Goal: Use online tool/utility: Utilize a website feature to perform a specific function

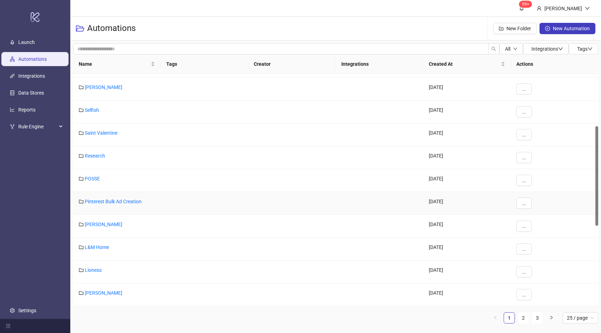
scroll to position [154, 0]
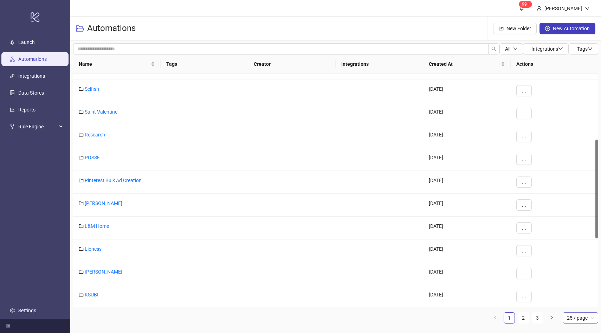
click at [574, 320] on span "25 / page" at bounding box center [580, 317] width 27 height 11
click at [577, 302] on div "100 / page" at bounding box center [580, 304] width 24 height 8
click at [416, 312] on ul "1 100 / page 100 / page 10 / page 20 / page 25 / page 50 / page 100 / page" at bounding box center [335, 317] width 525 height 11
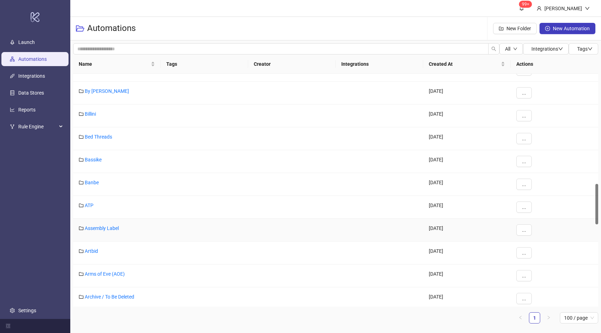
scroll to position [638, 0]
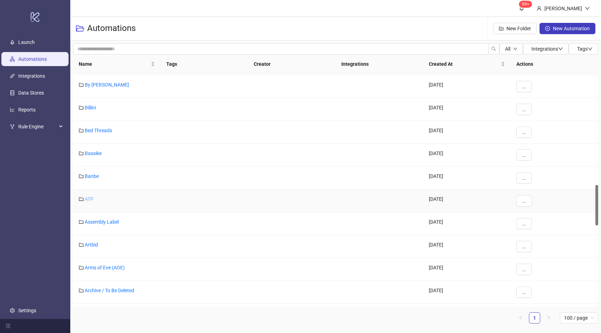
click at [90, 199] on link "ATP" at bounding box center [89, 199] width 9 height 6
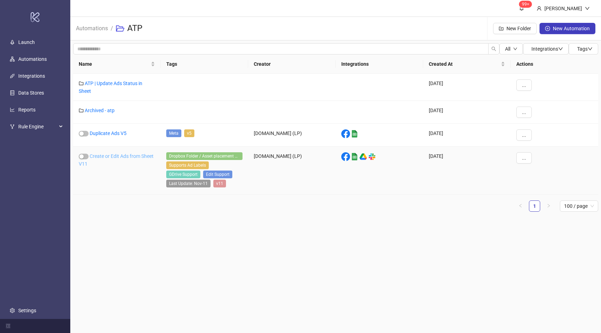
click at [110, 157] on link "Create or Edit Ads from Sheet V11" at bounding box center [116, 159] width 75 height 13
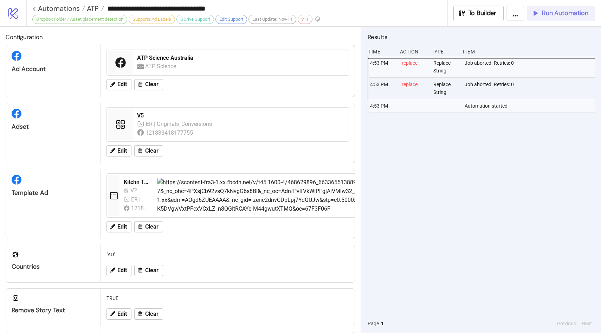
click at [572, 13] on span "Run Automation" at bounding box center [565, 13] width 46 height 8
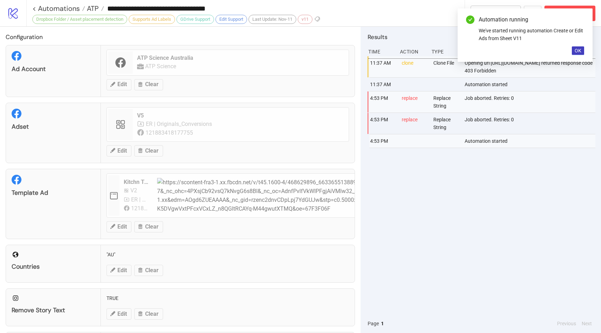
click at [573, 41] on div "We've started running automation Create or Edit Ads from Sheet V11" at bounding box center [531, 34] width 105 height 15
click at [573, 46] on div "Automation running We've started running automation Create or Edit Ads from She…" at bounding box center [524, 34] width 135 height 53
click at [577, 51] on span "OK" at bounding box center [577, 51] width 7 height 6
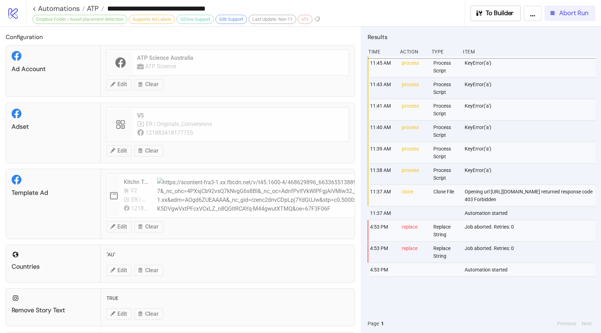
click at [566, 14] on span "Abort Run" at bounding box center [573, 13] width 29 height 8
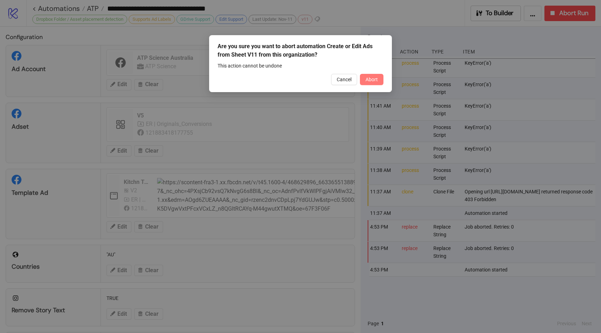
click at [372, 78] on span "Abort" at bounding box center [371, 80] width 12 height 6
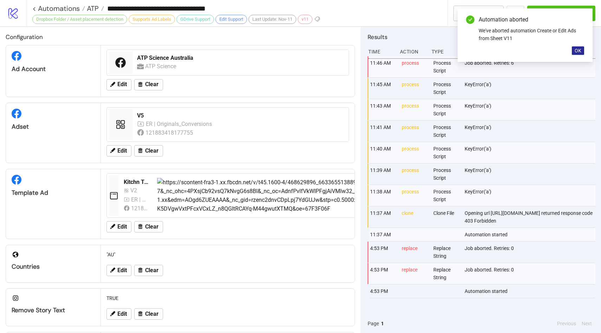
click at [578, 54] on button "OK" at bounding box center [578, 50] width 12 height 8
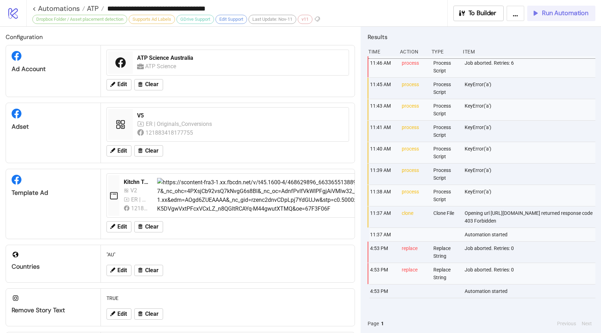
click at [579, 19] on button "Run Automation" at bounding box center [561, 13] width 68 height 15
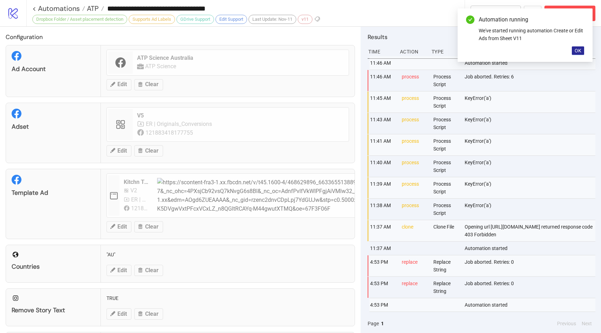
click at [579, 52] on span "OK" at bounding box center [577, 51] width 7 height 6
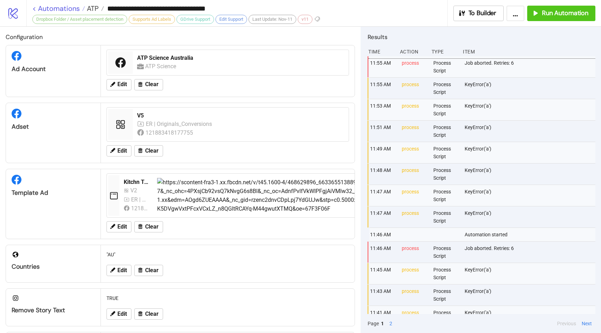
click at [59, 6] on link "< Automations" at bounding box center [58, 8] width 53 height 7
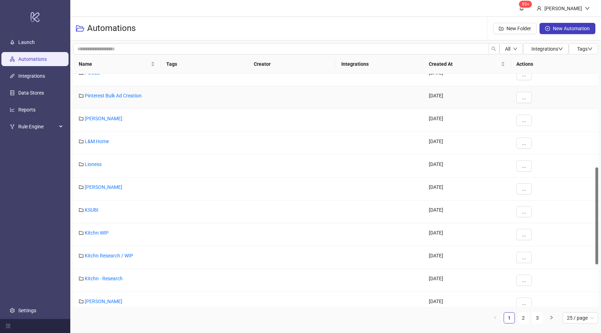
scroll to position [240, 0]
click at [577, 317] on span "25 / page" at bounding box center [580, 317] width 27 height 11
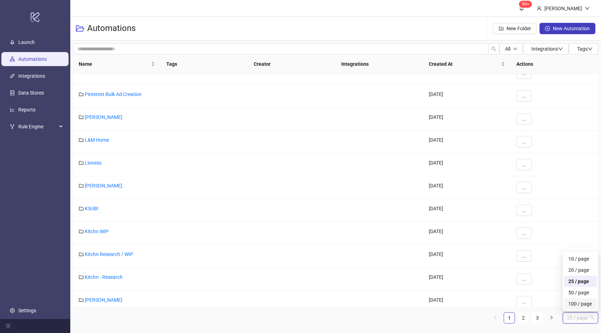
click at [580, 302] on div "100 / page" at bounding box center [580, 304] width 24 height 8
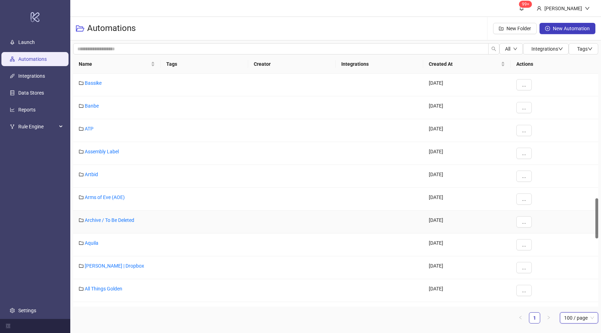
scroll to position [729, 0]
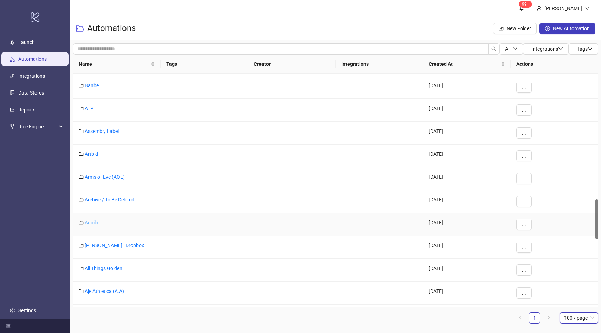
click at [95, 223] on link "Aquila" at bounding box center [92, 223] width 14 height 6
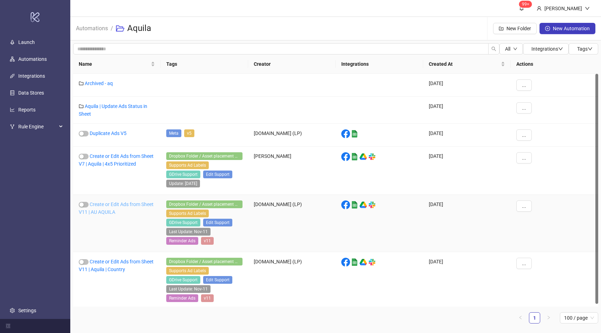
click at [124, 205] on link "Create or Edit Ads from Sheet V11 | AU AQUILA" at bounding box center [116, 207] width 75 height 13
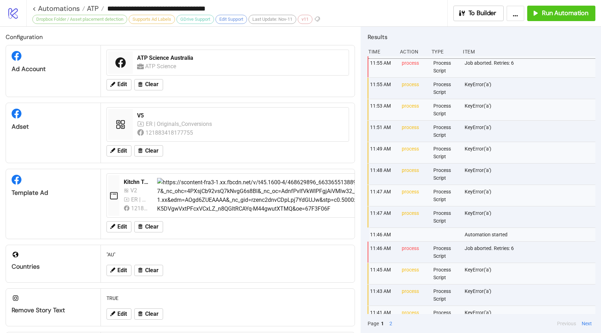
type input "**********"
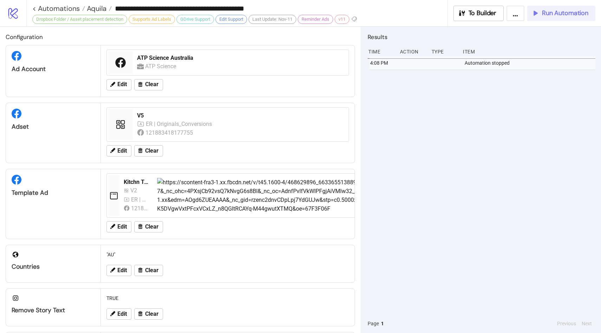
click at [562, 15] on span "Run Automation" at bounding box center [565, 13] width 46 height 8
